Goal: Task Accomplishment & Management: Use online tool/utility

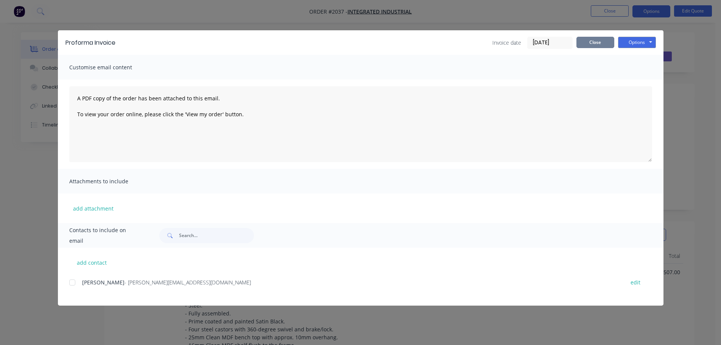
click at [593, 46] on button "Close" at bounding box center [595, 42] width 38 height 11
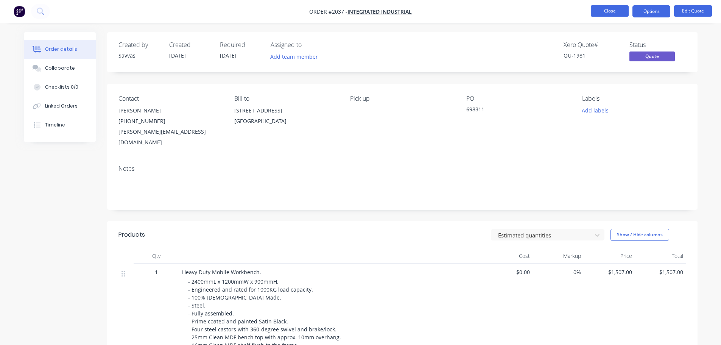
click at [598, 10] on button "Close" at bounding box center [610, 10] width 38 height 11
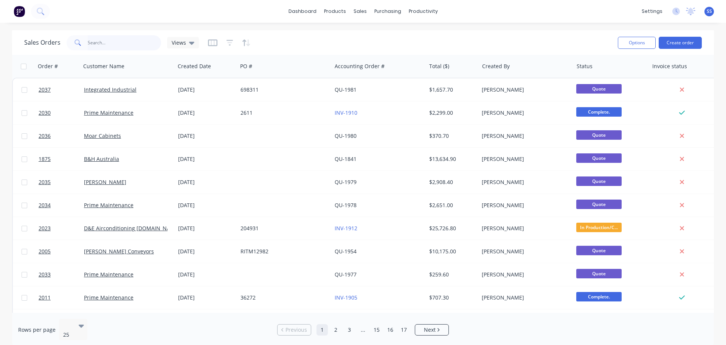
click at [134, 42] on input "text" at bounding box center [125, 42] width 74 height 15
type input "st [PERSON_NAME]"
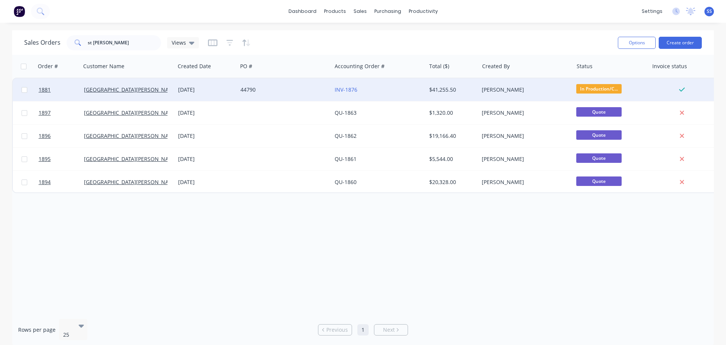
click at [308, 93] on div "44790" at bounding box center [283, 90] width 84 height 8
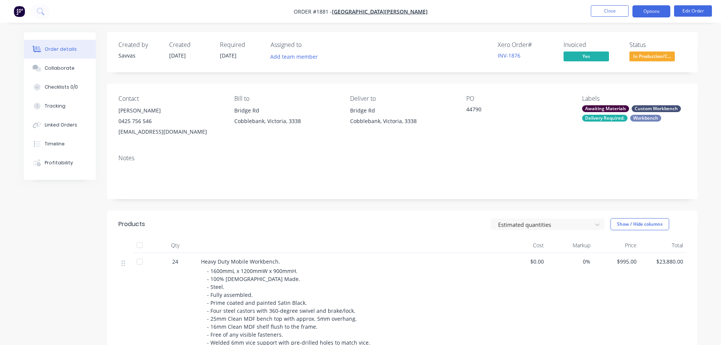
click at [647, 9] on button "Options" at bounding box center [651, 11] width 38 height 12
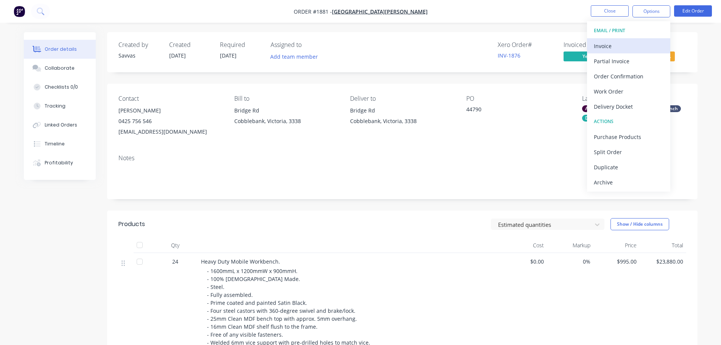
click at [625, 40] on div "Invoice" at bounding box center [629, 45] width 70 height 11
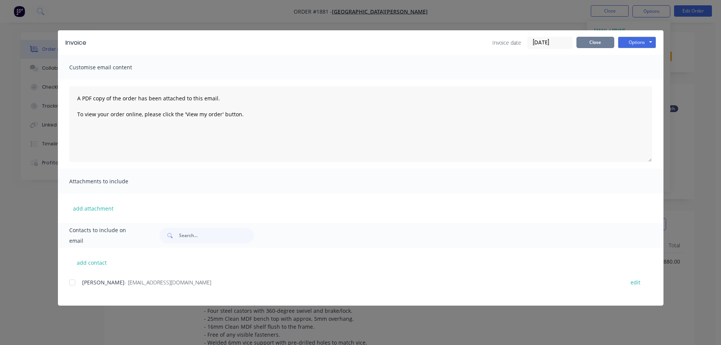
click at [596, 42] on button "Close" at bounding box center [595, 42] width 38 height 11
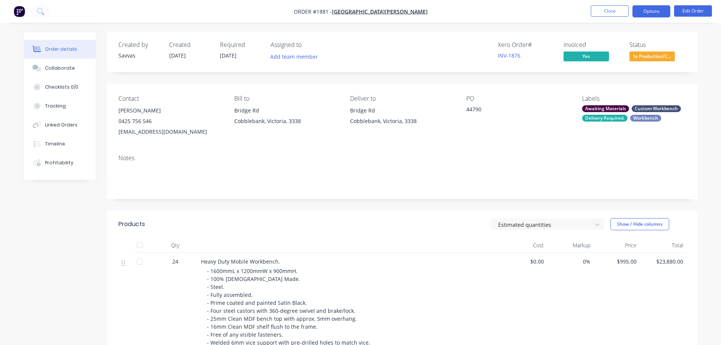
click at [655, 11] on button "Options" at bounding box center [651, 11] width 38 height 12
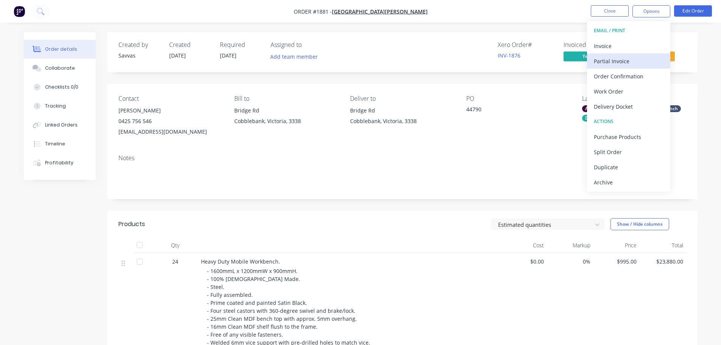
click at [628, 54] on button "Partial Invoice" at bounding box center [628, 60] width 83 height 15
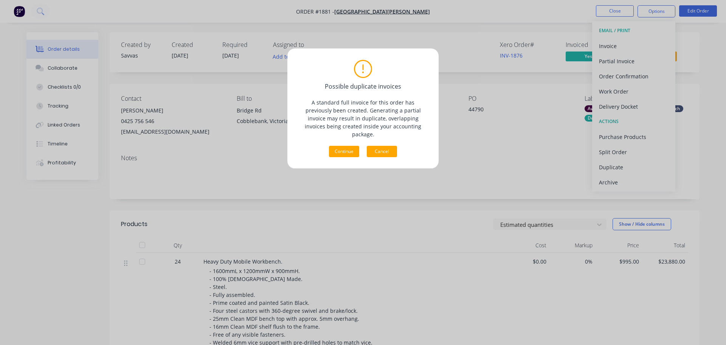
click at [396, 146] on button "Cancel" at bounding box center [382, 151] width 30 height 11
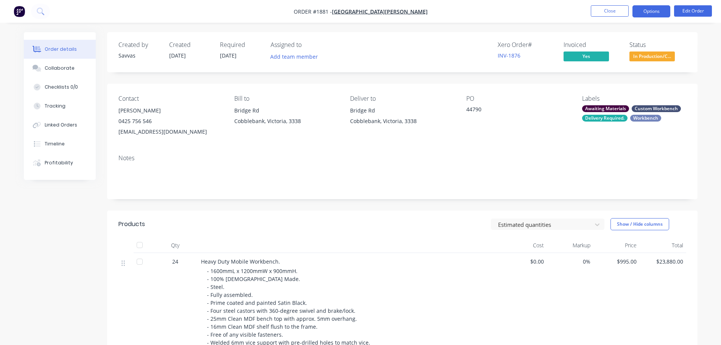
click at [648, 13] on button "Options" at bounding box center [651, 11] width 38 height 12
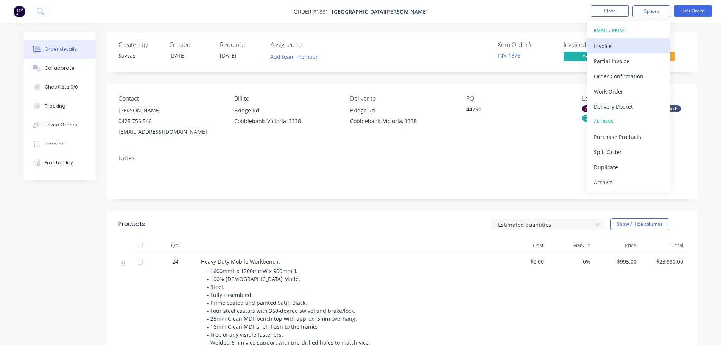
click at [639, 39] on button "Invoice" at bounding box center [628, 45] width 83 height 15
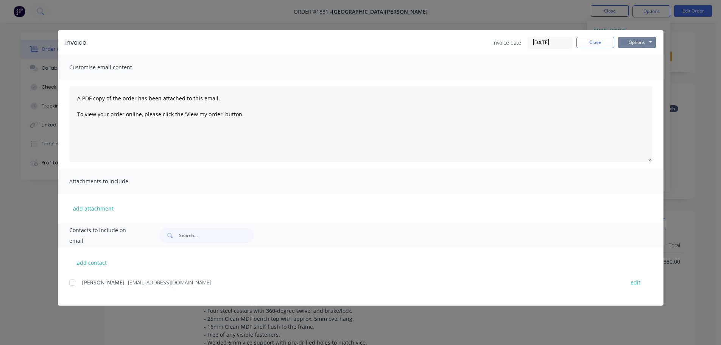
click at [639, 42] on button "Options" at bounding box center [637, 42] width 38 height 11
click at [638, 53] on button "Preview" at bounding box center [642, 56] width 48 height 12
click at [608, 40] on button "Close" at bounding box center [595, 42] width 38 height 11
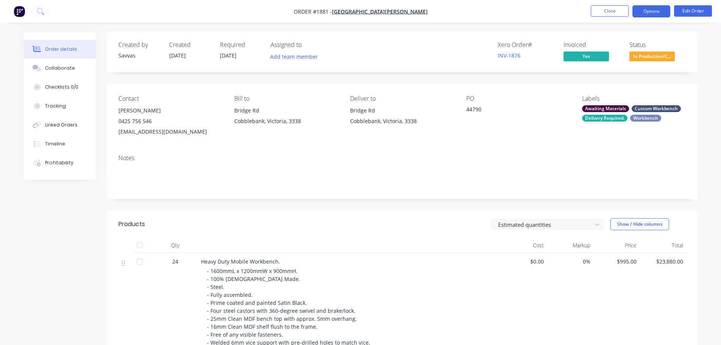
click at [639, 12] on button "Options" at bounding box center [651, 11] width 38 height 12
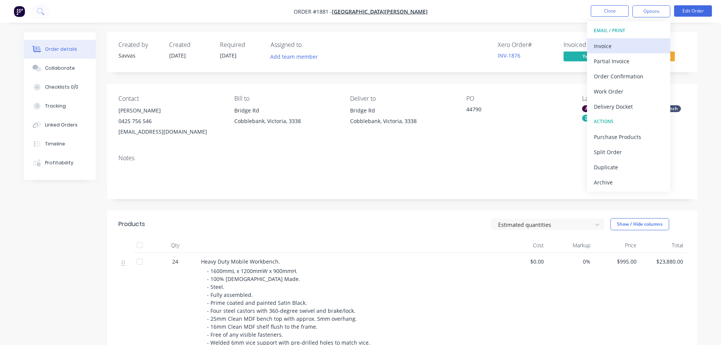
click at [630, 43] on div "Invoice" at bounding box center [629, 45] width 70 height 11
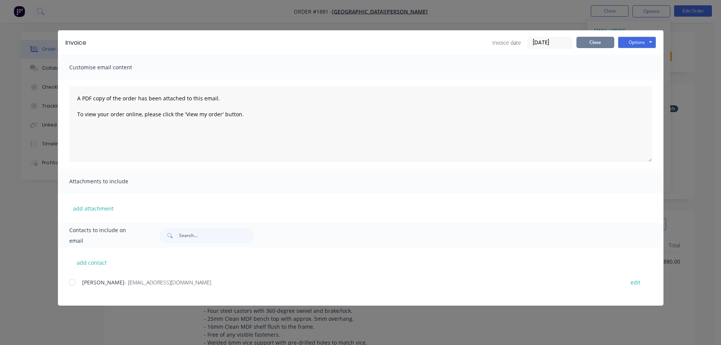
click at [609, 44] on button "Close" at bounding box center [595, 42] width 38 height 11
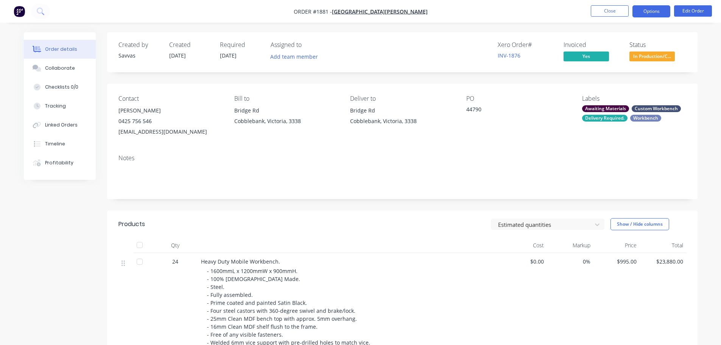
click at [643, 13] on button "Options" at bounding box center [651, 11] width 38 height 12
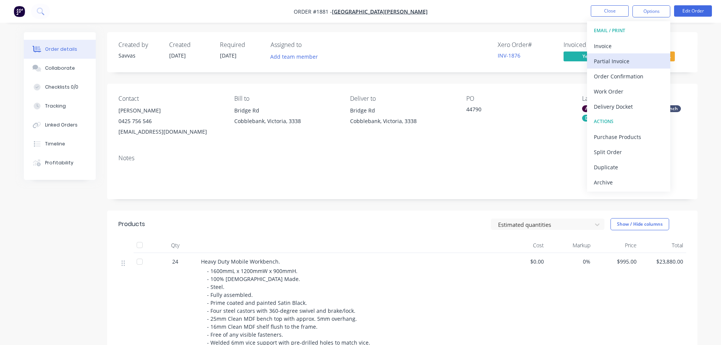
click at [620, 56] on div "Partial Invoice" at bounding box center [629, 61] width 70 height 11
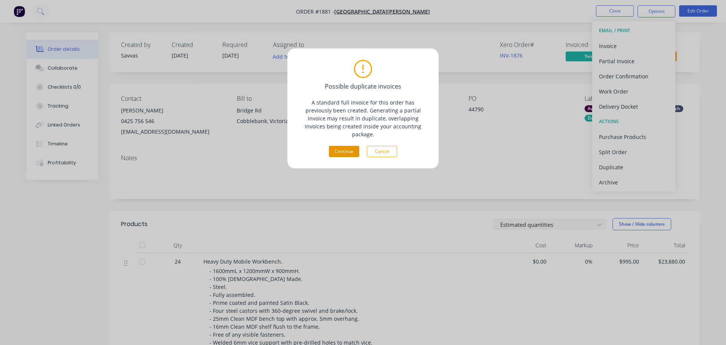
click at [353, 146] on button "Continue" at bounding box center [344, 151] width 30 height 11
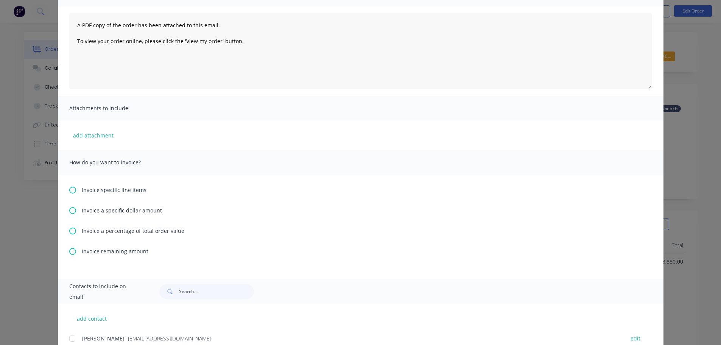
scroll to position [100, 0]
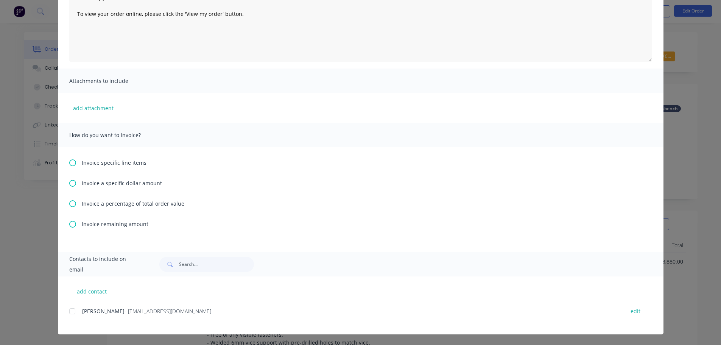
click at [71, 221] on icon at bounding box center [72, 224] width 7 height 7
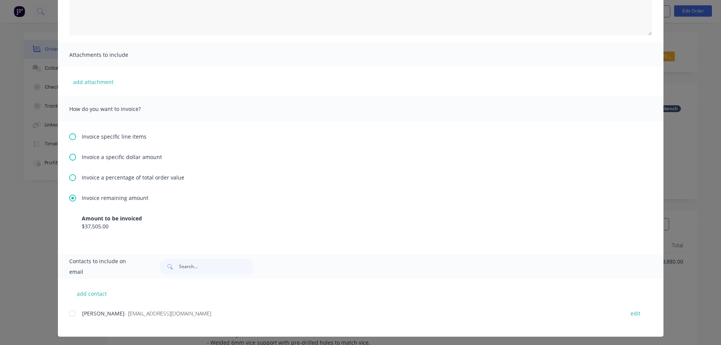
scroll to position [129, 0]
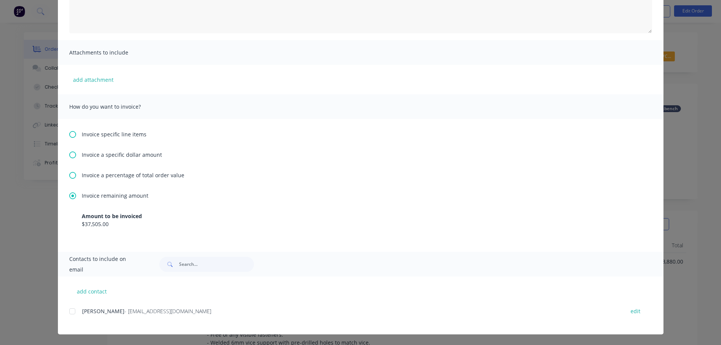
click at [71, 155] on icon at bounding box center [72, 154] width 7 height 7
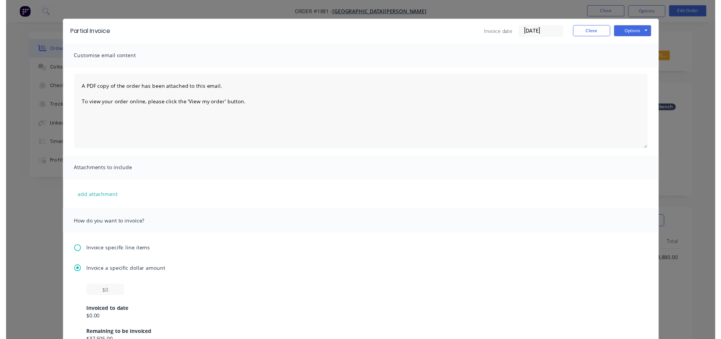
scroll to position [0, 0]
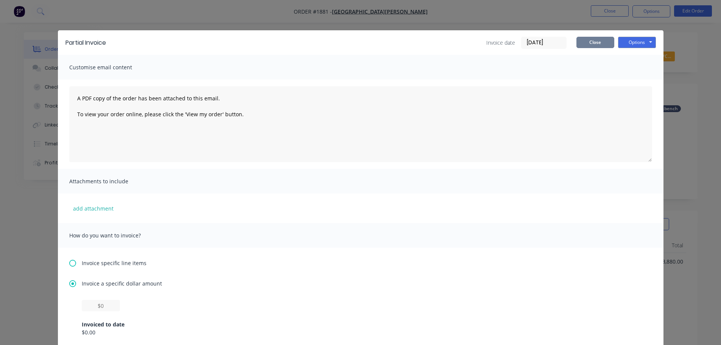
click at [593, 45] on button "Close" at bounding box center [595, 42] width 38 height 11
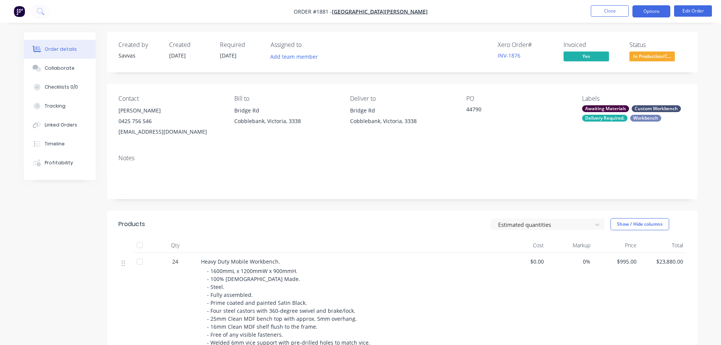
click at [652, 10] on button "Options" at bounding box center [651, 11] width 38 height 12
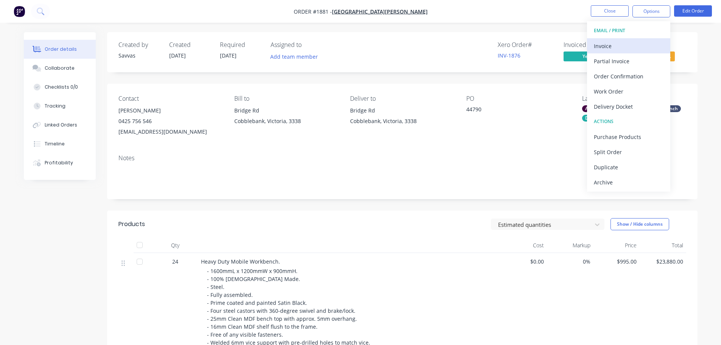
click at [641, 42] on div "Invoice" at bounding box center [629, 45] width 70 height 11
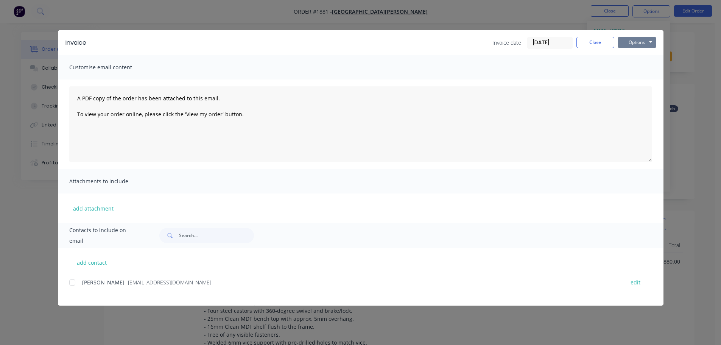
click at [648, 47] on button "Options" at bounding box center [637, 42] width 38 height 11
click at [644, 64] on button "Print" at bounding box center [642, 68] width 48 height 12
click at [598, 38] on button "Close" at bounding box center [595, 42] width 38 height 11
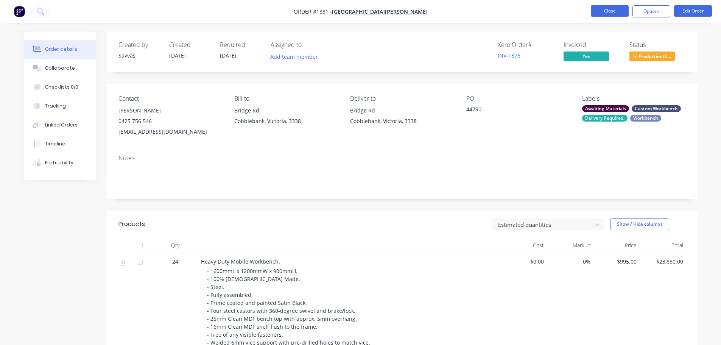
click at [606, 14] on button "Close" at bounding box center [610, 10] width 38 height 11
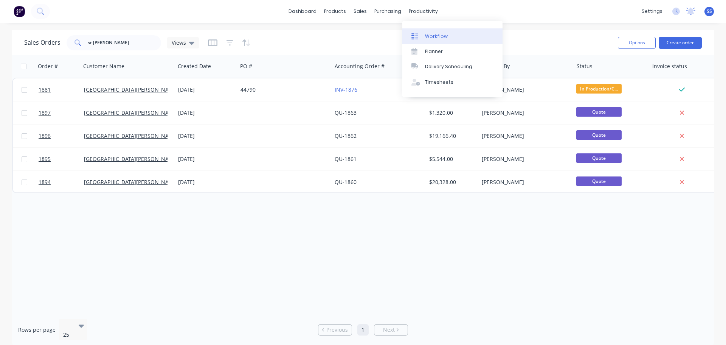
click at [423, 28] on link "Workflow" at bounding box center [453, 35] width 100 height 15
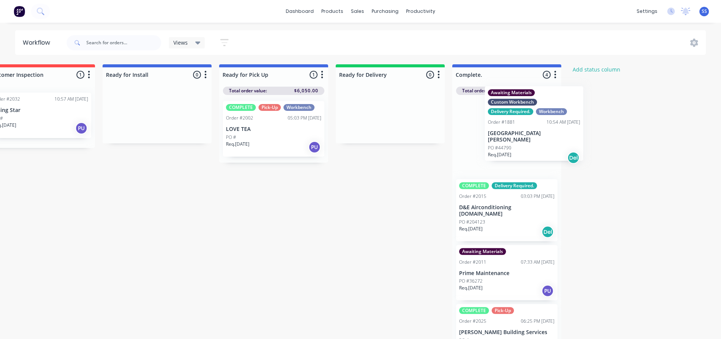
scroll to position [0, 617]
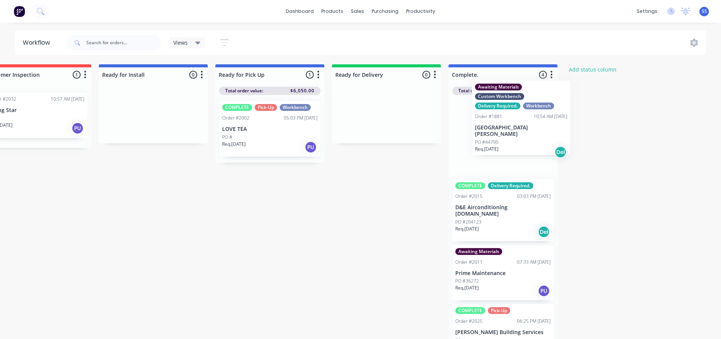
drag, startPoint x: 428, startPoint y: 163, endPoint x: 532, endPoint y: 143, distance: 106.4
click at [532, 143] on div "Submitted 2 Status colour #273444 hex #273444 Save Cancel Summaries Total order…" at bounding box center [63, 203] width 1371 height 279
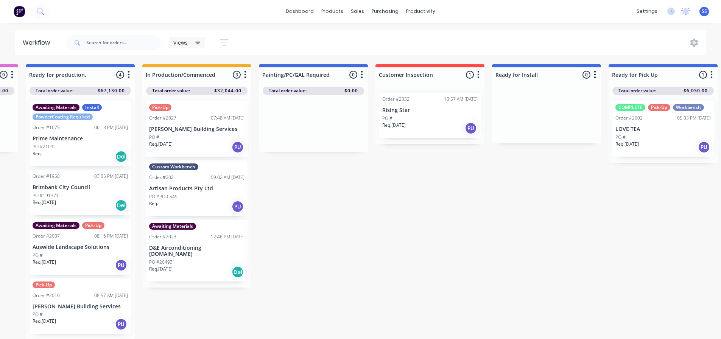
scroll to position [0, 222]
